Goal: Information Seeking & Learning: Learn about a topic

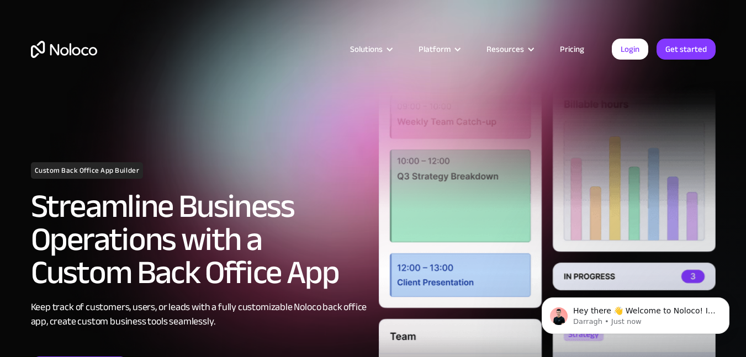
click at [582, 46] on link "Pricing" at bounding box center [572, 49] width 52 height 14
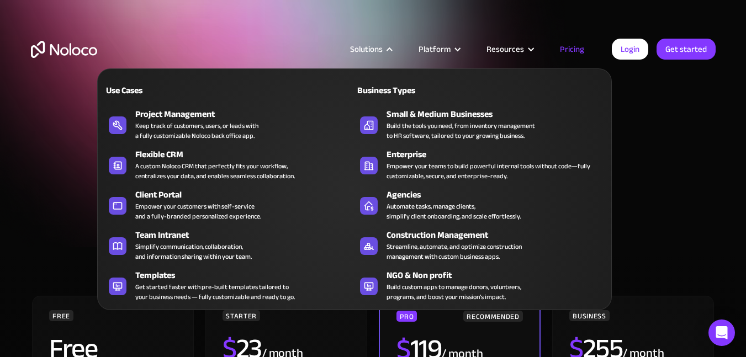
click at [386, 49] on div "Solutions" at bounding box center [370, 49] width 68 height 14
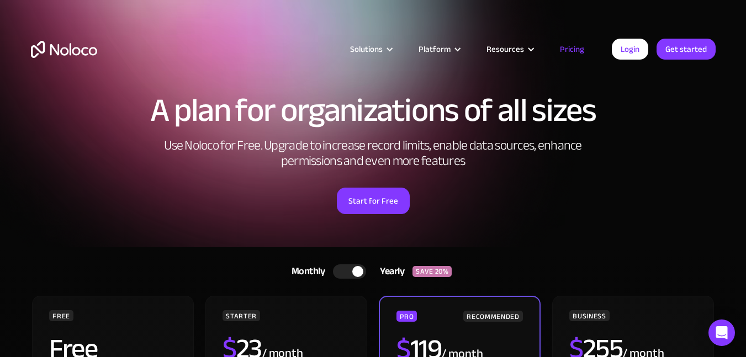
click at [386, 49] on div "Solutions" at bounding box center [370, 49] width 68 height 14
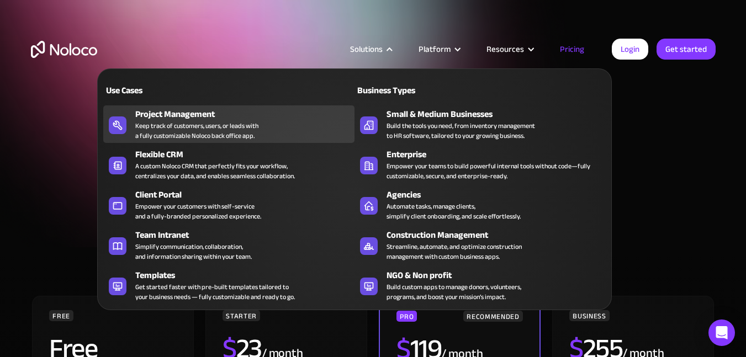
click at [258, 130] on div "Keep track of customers, users, or leads with a fully customizable Noloco back …" at bounding box center [196, 131] width 123 height 20
